Goal: Task Accomplishment & Management: Complete application form

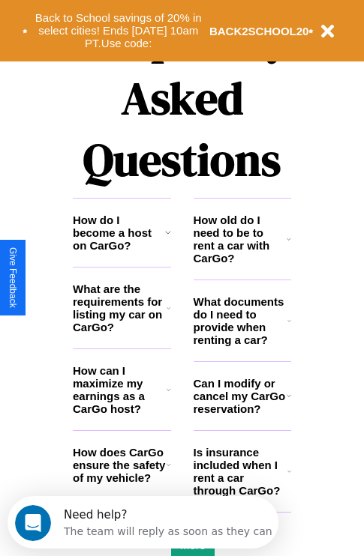
scroll to position [1816, 0]
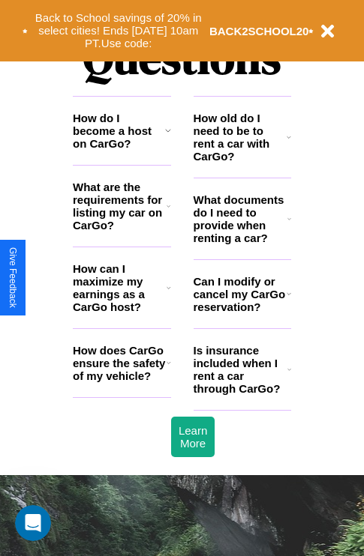
click at [167, 136] on icon at bounding box center [168, 130] width 6 height 12
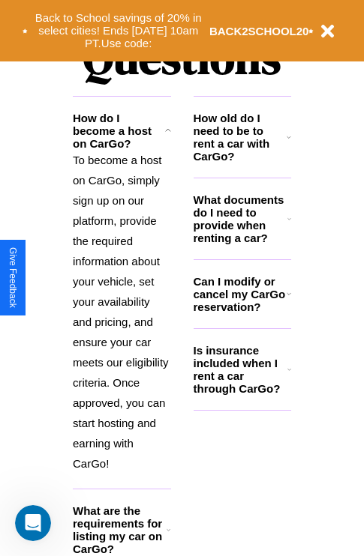
click at [288, 300] on icon at bounding box center [288, 294] width 4 height 12
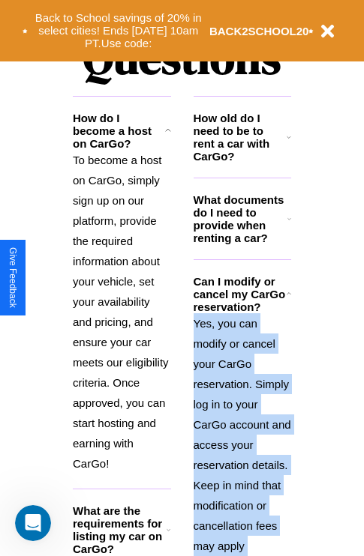
click at [241, 425] on p "Yes, you can modify or cancel your CarGo reservation. Simply log in to your Car…" at bounding box center [242, 465] width 98 height 304
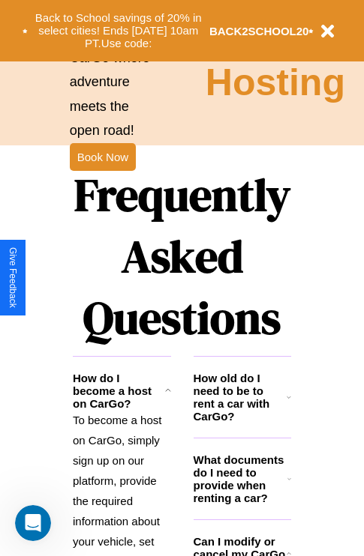
scroll to position [1168, 0]
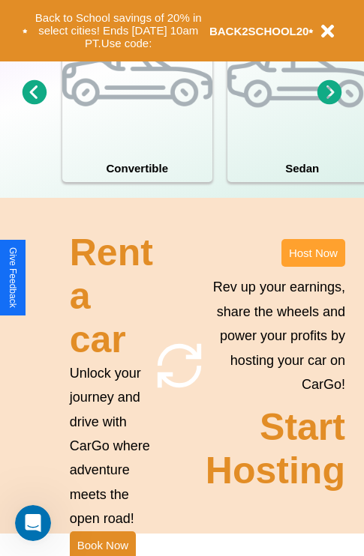
click at [313, 267] on button "Host Now" at bounding box center [313, 253] width 64 height 28
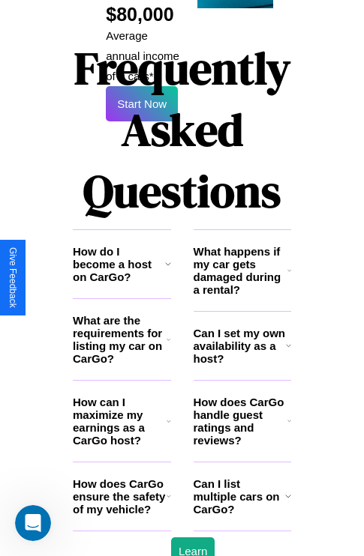
scroll to position [2440, 0]
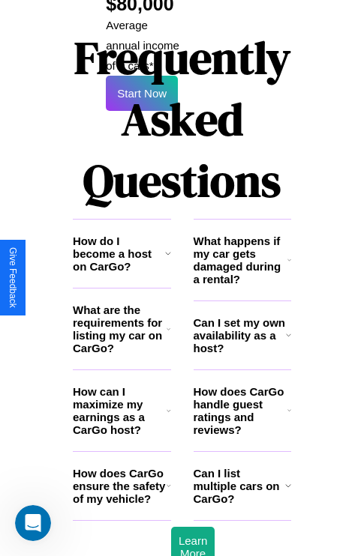
click at [287, 480] on icon at bounding box center [288, 486] width 6 height 12
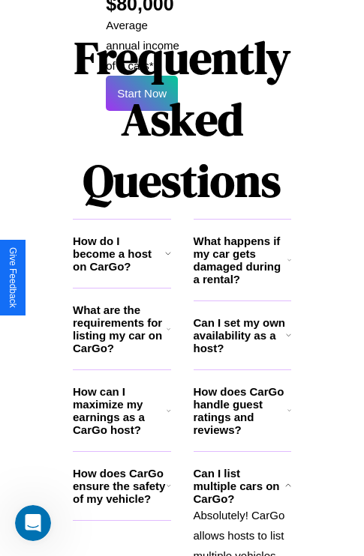
click at [168, 323] on icon at bounding box center [168, 329] width 4 height 12
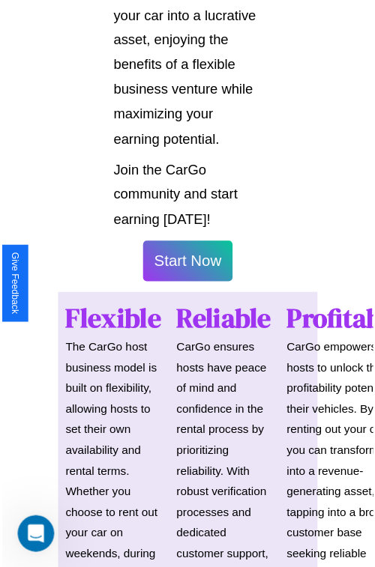
scroll to position [1062, 0]
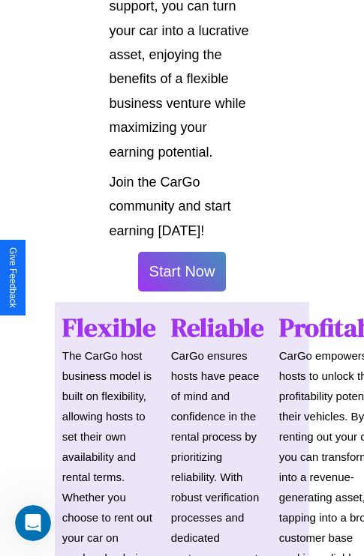
click at [181, 278] on button "Start Now" at bounding box center [182, 272] width 88 height 40
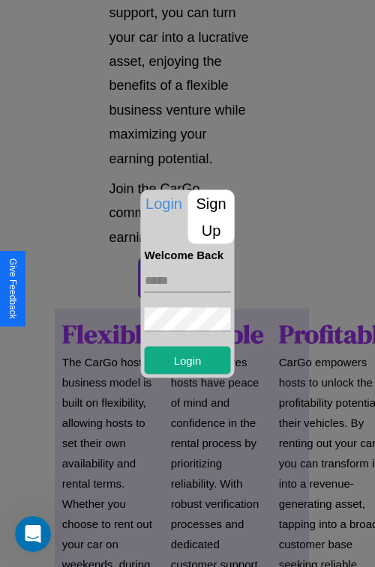
click at [211, 217] on p "Sign Up" at bounding box center [211, 217] width 46 height 54
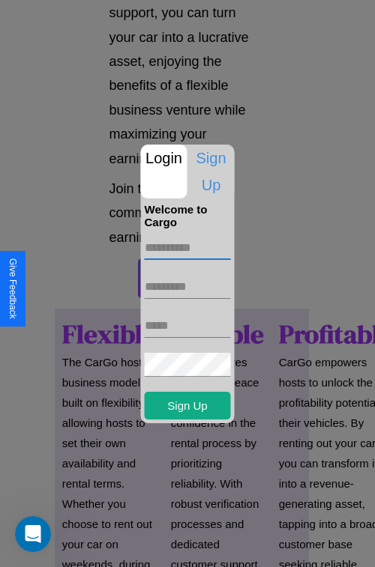
click at [187, 247] on input "text" at bounding box center [188, 248] width 86 height 24
type input "*********"
click at [187, 286] on input "text" at bounding box center [188, 287] width 86 height 24
type input "*****"
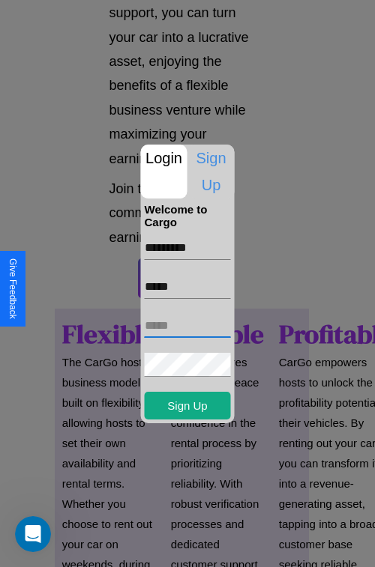
click at [187, 325] on input "text" at bounding box center [188, 326] width 86 height 24
type input "**********"
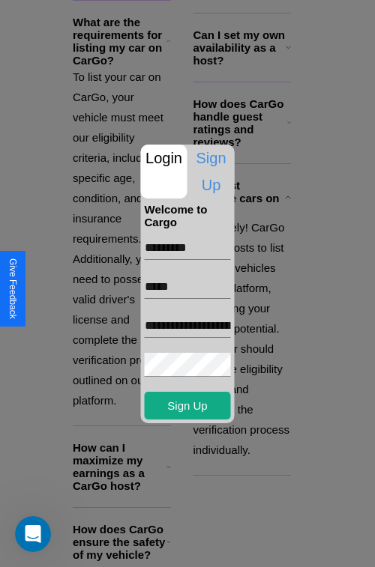
click at [193, 547] on div at bounding box center [187, 283] width 375 height 567
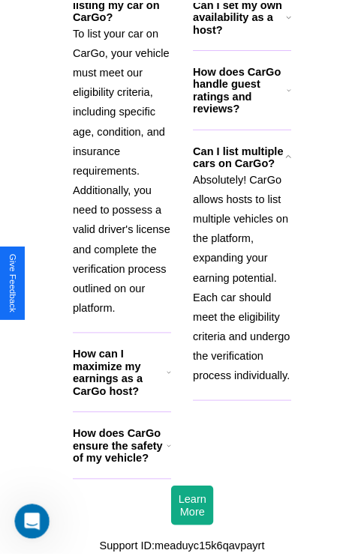
scroll to position [1057, 0]
